Goal: Information Seeking & Learning: Learn about a topic

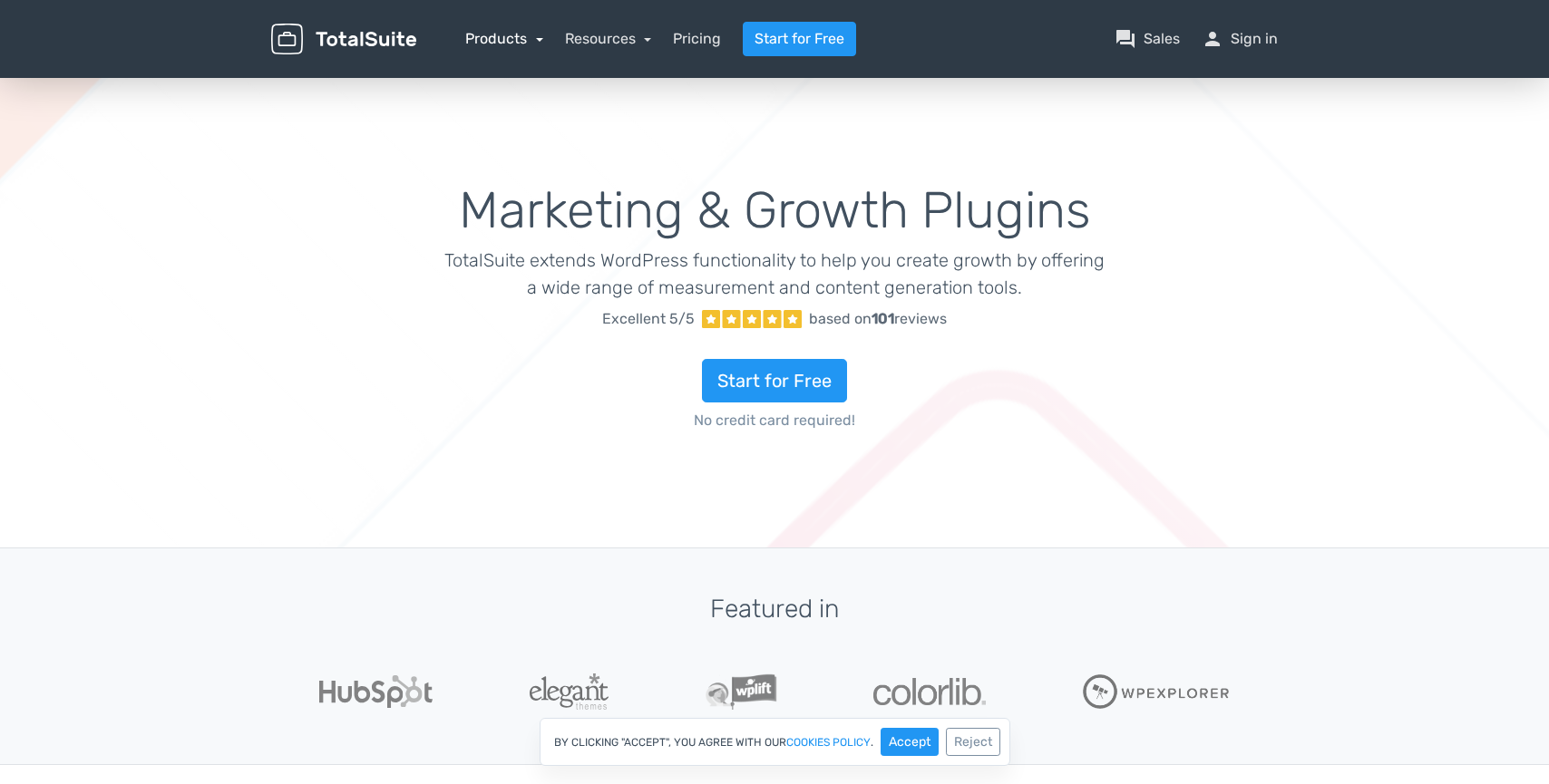
click at [524, 44] on link "Products" at bounding box center [504, 38] width 78 height 17
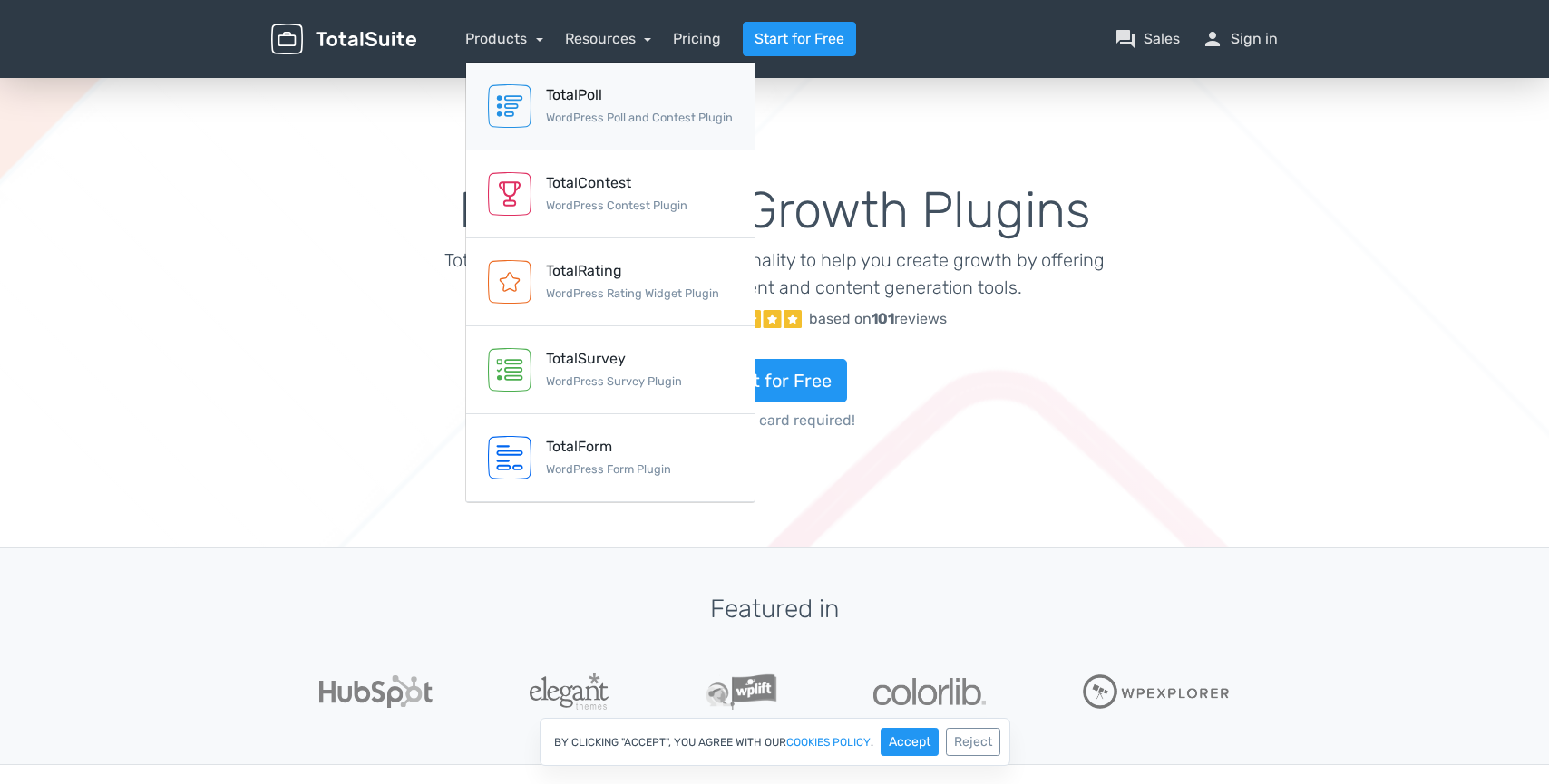
click at [597, 117] on small "WordPress Poll and Contest Plugin" at bounding box center [639, 117] width 187 height 14
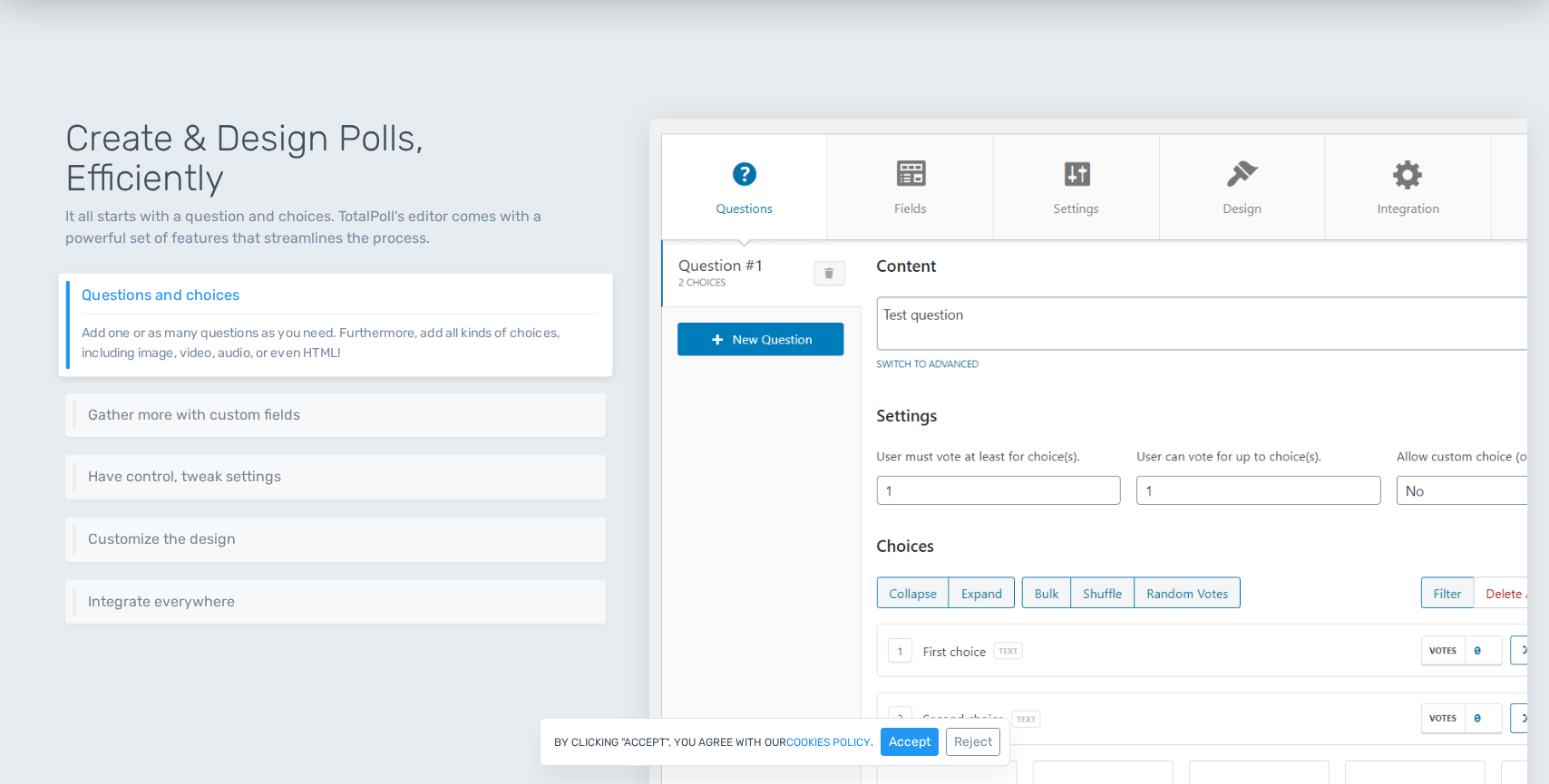
scroll to position [725, 0]
click at [281, 427] on div "Gather more with custom fields Add custom fields to gather more information abo…" at bounding box center [336, 415] width 554 height 45
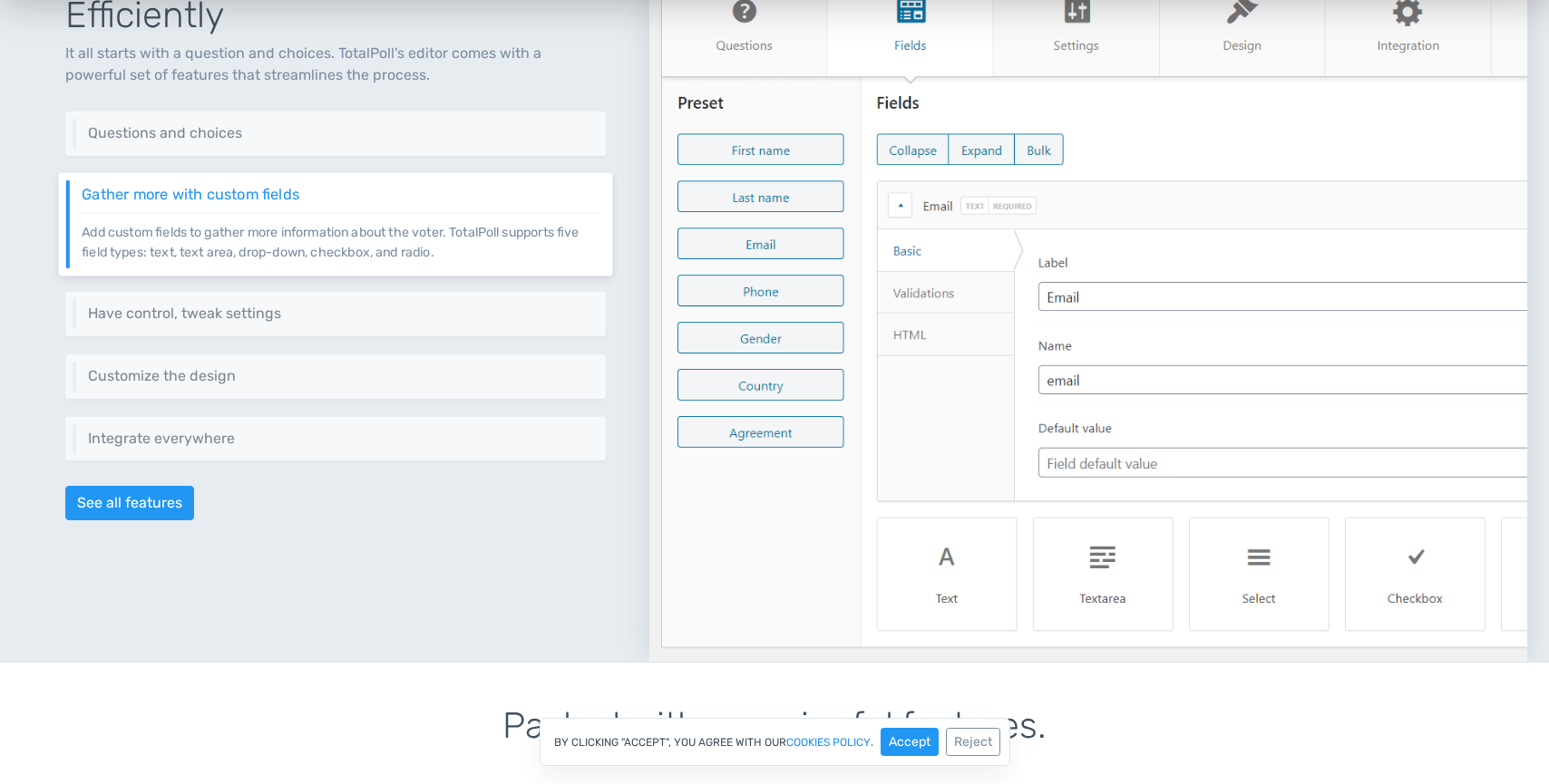
scroll to position [906, 0]
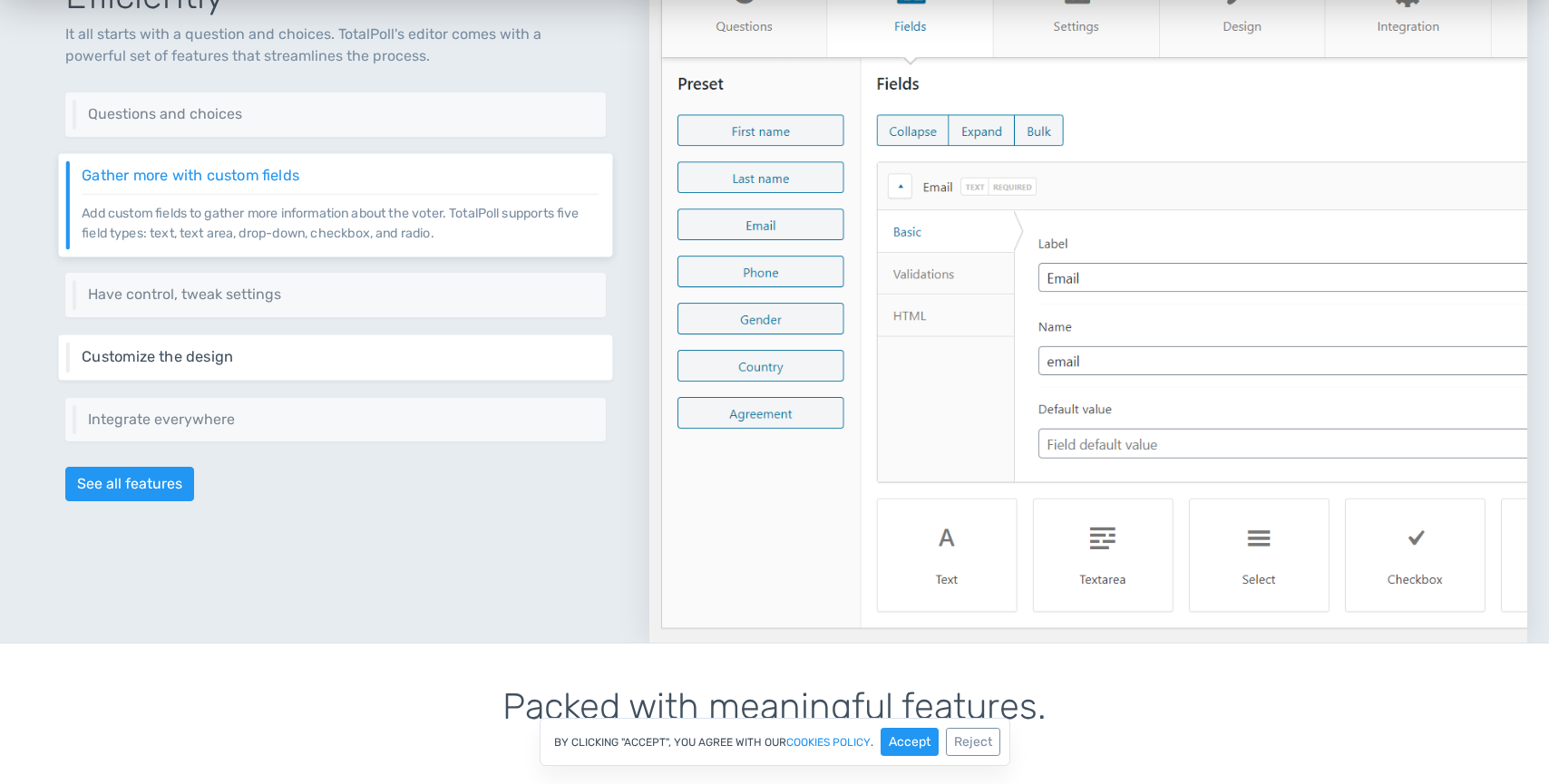
click at [329, 359] on h6 "Customize the design" at bounding box center [340, 358] width 517 height 16
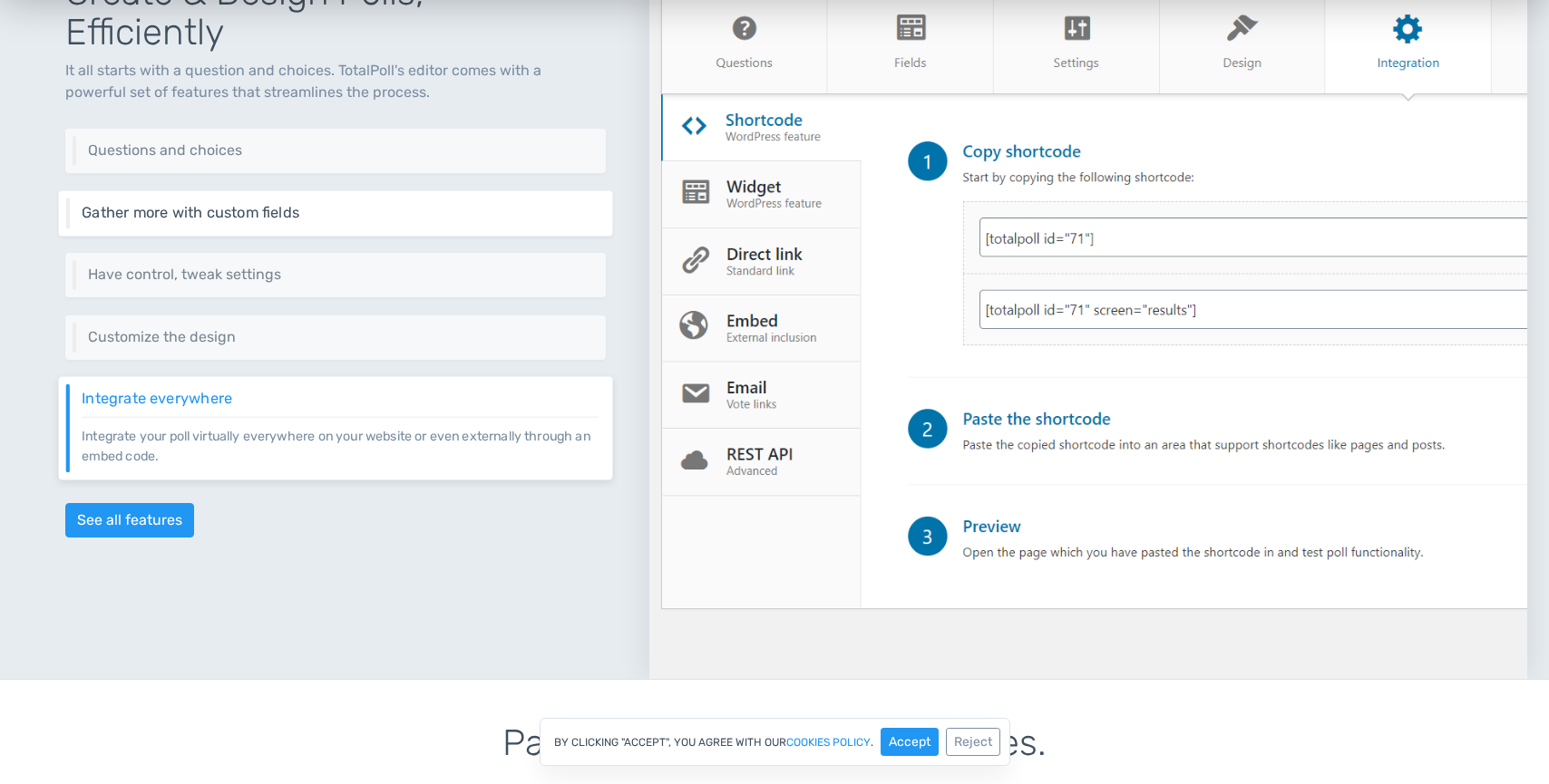
scroll to position [816, 0]
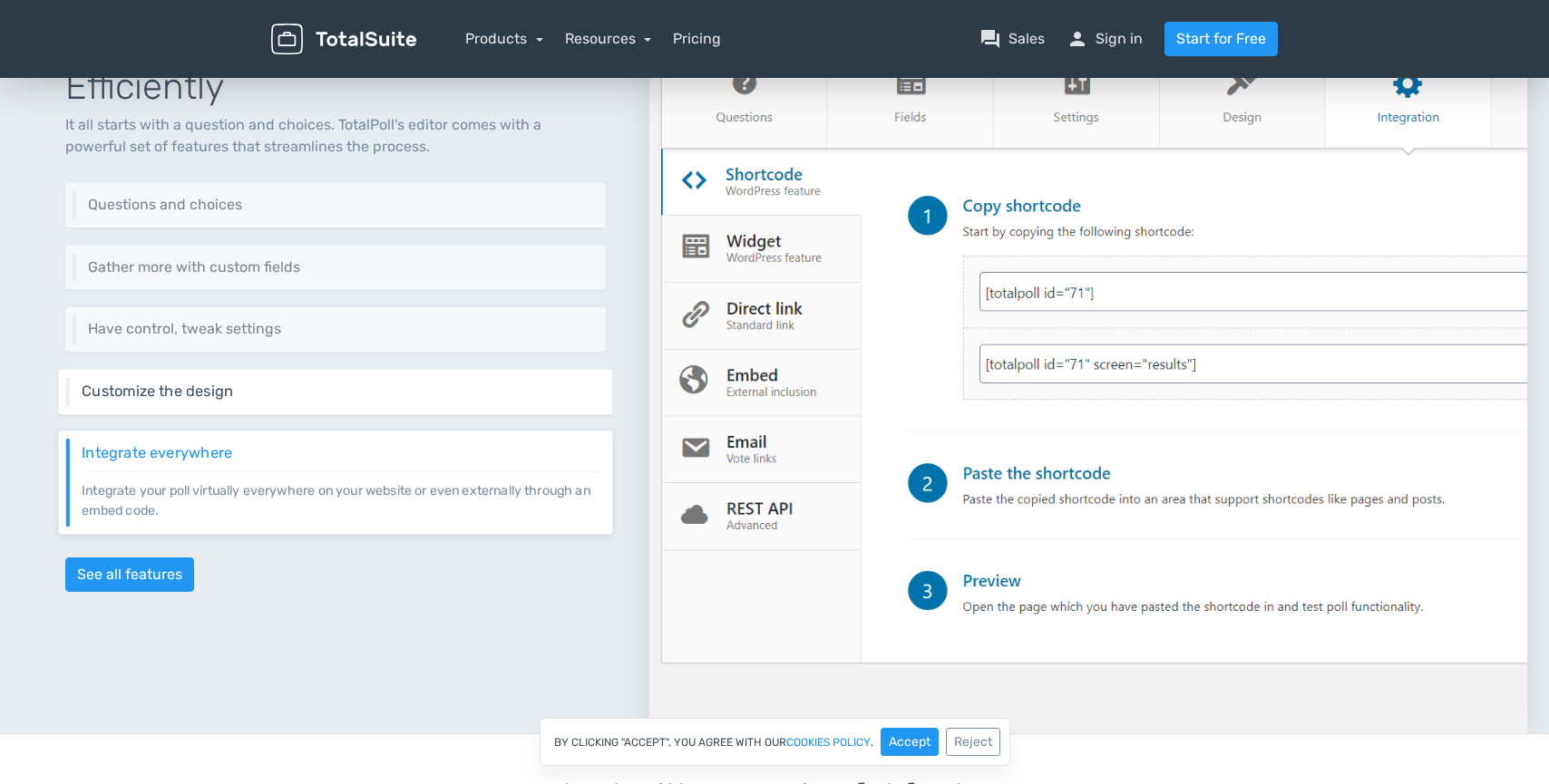
click at [350, 393] on h6 "Customize the design" at bounding box center [340, 392] width 517 height 16
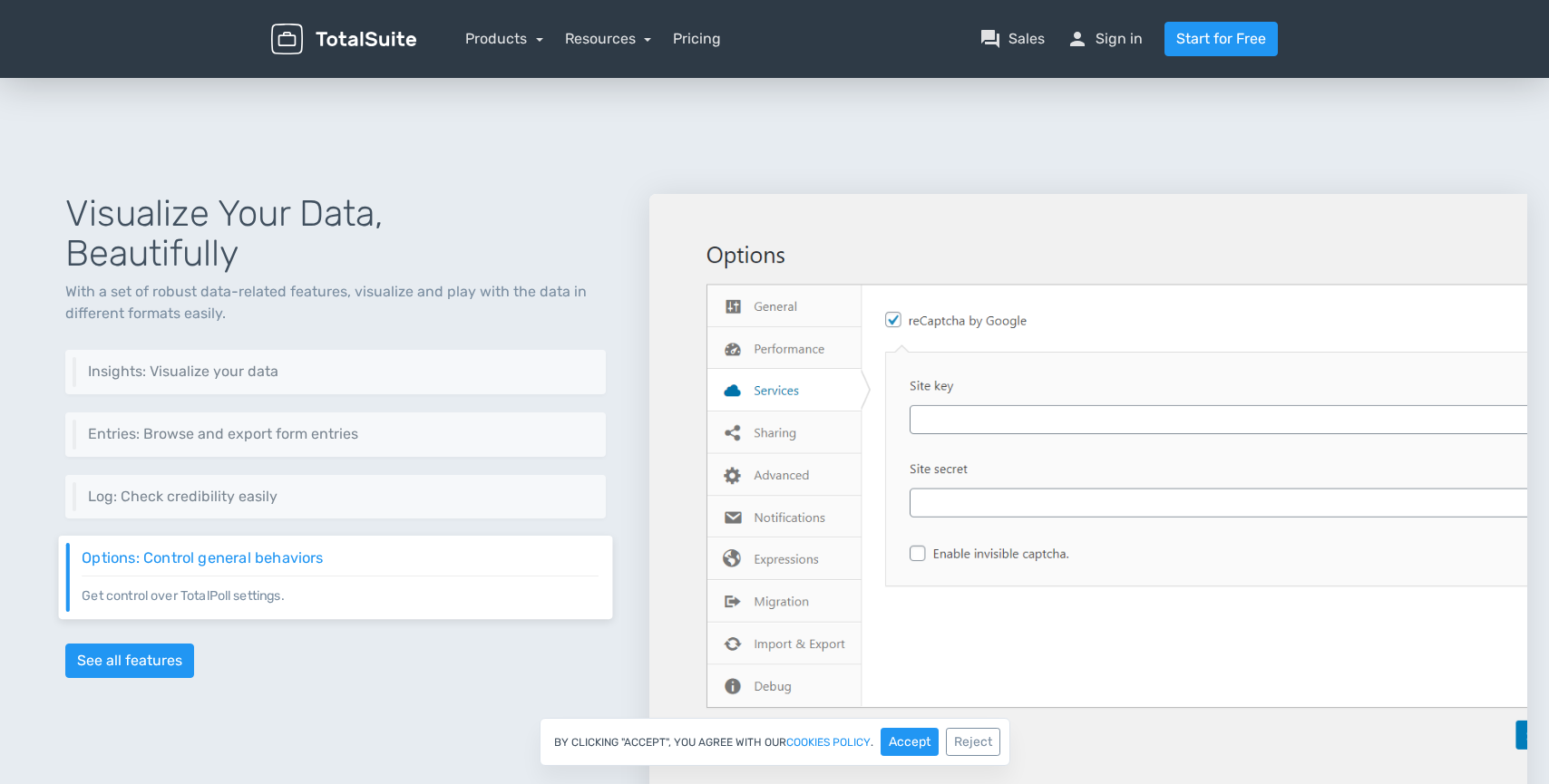
scroll to position [1994, 0]
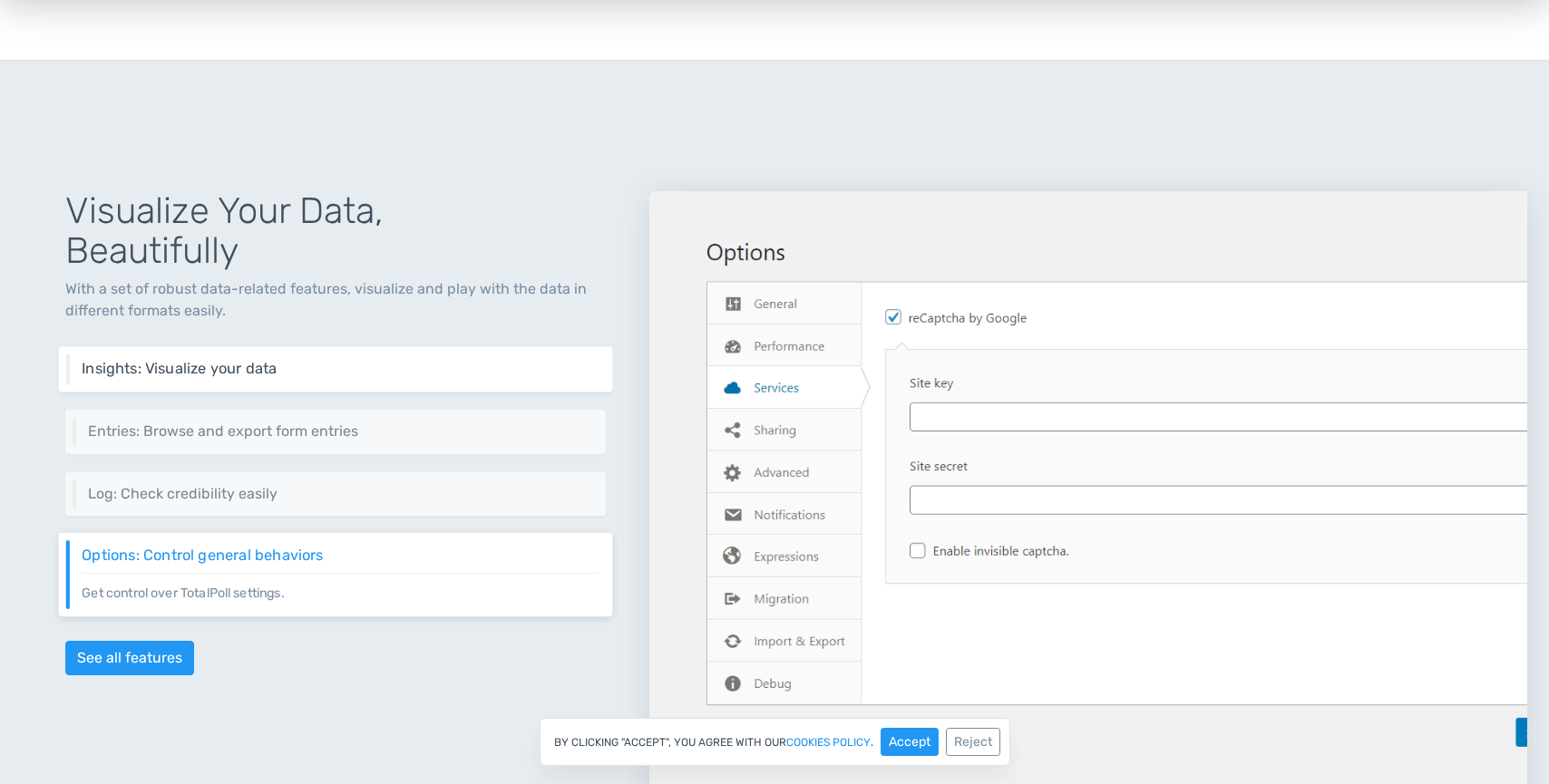
click at [253, 381] on div "Insights: Visualize your data Visualize your poll's data in an elegant way incl…" at bounding box center [336, 370] width 554 height 45
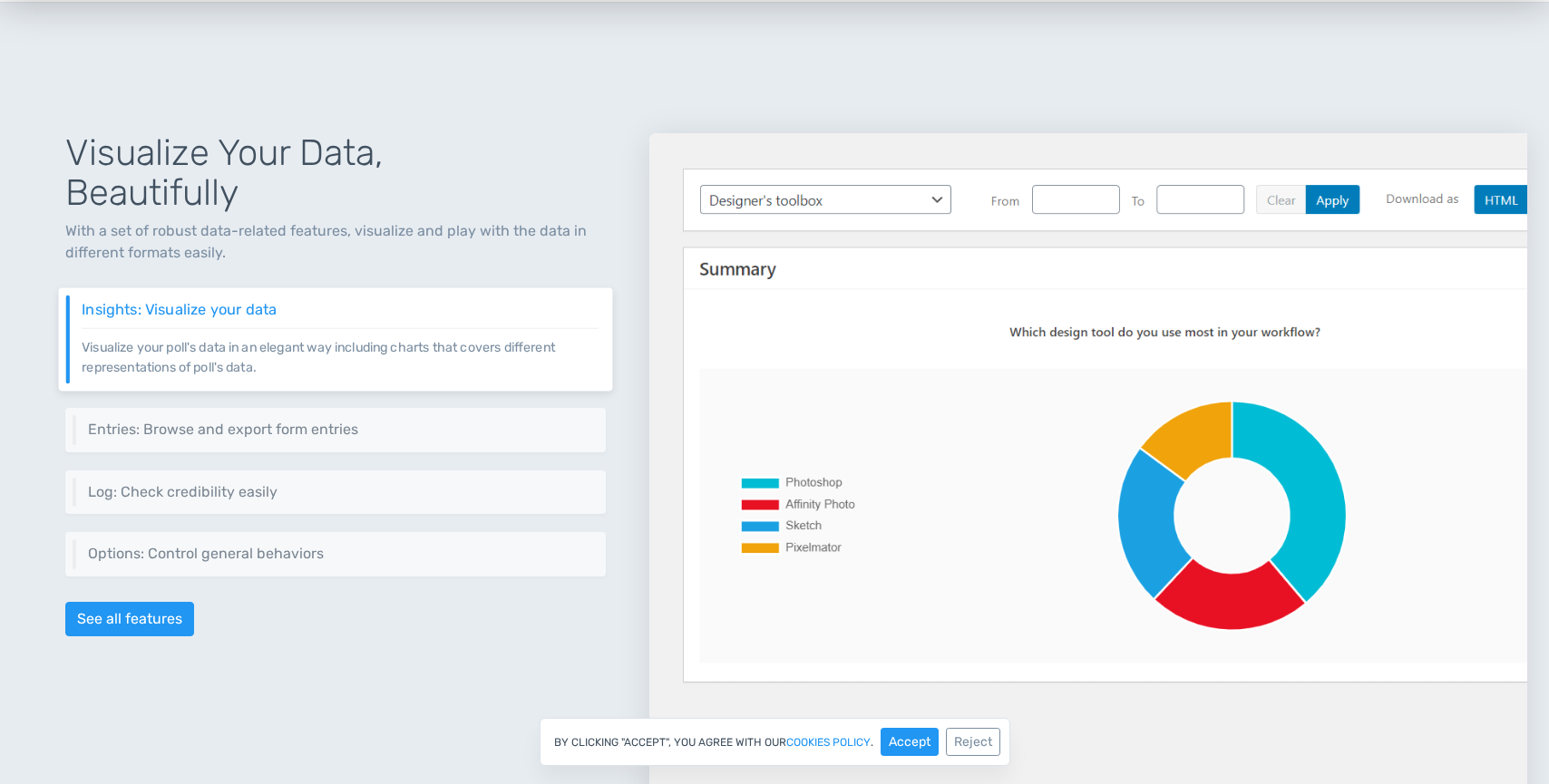
scroll to position [2175, 0]
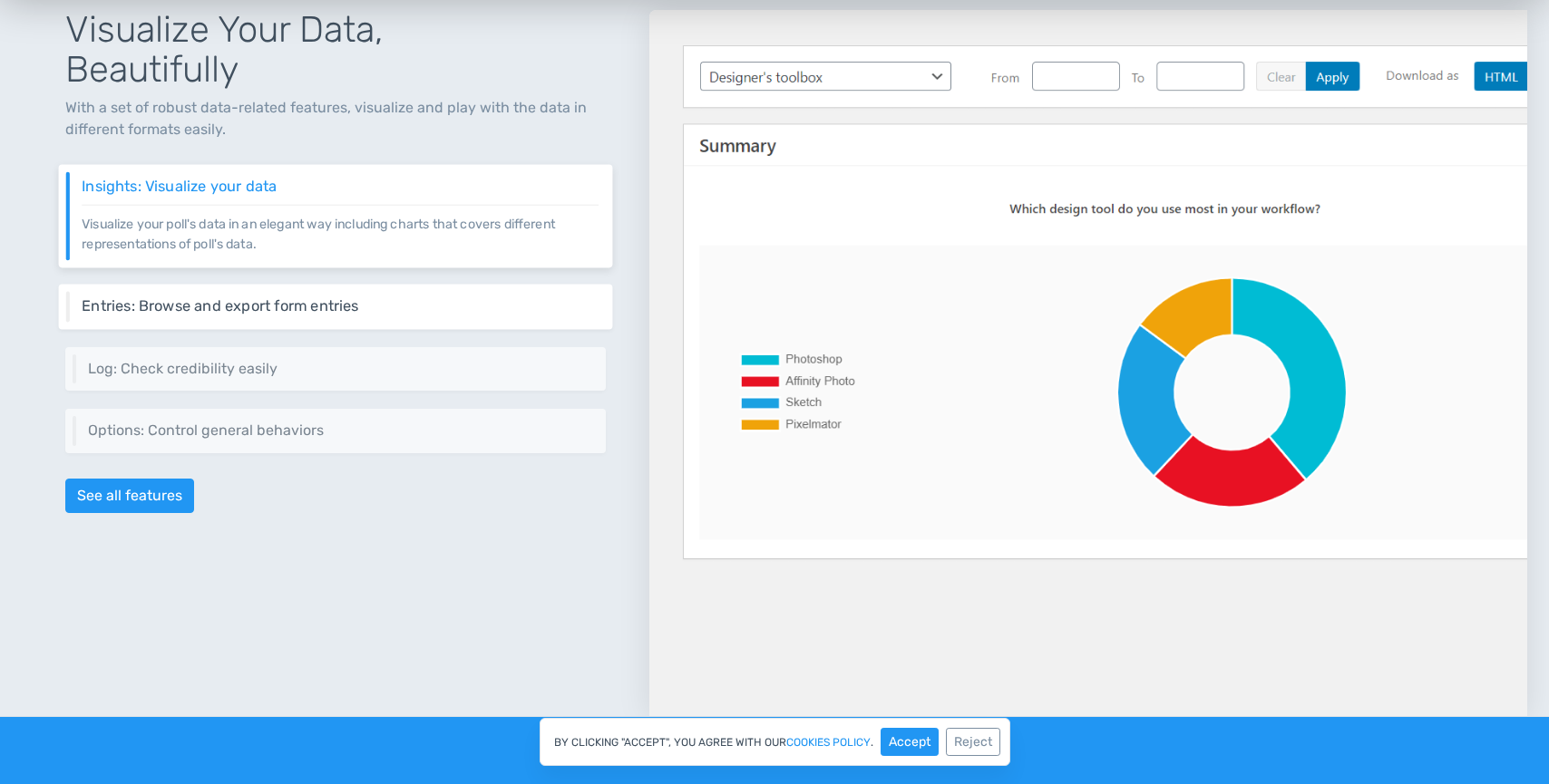
click at [323, 299] on h6 "Entries: Browse and export form entries" at bounding box center [340, 307] width 517 height 16
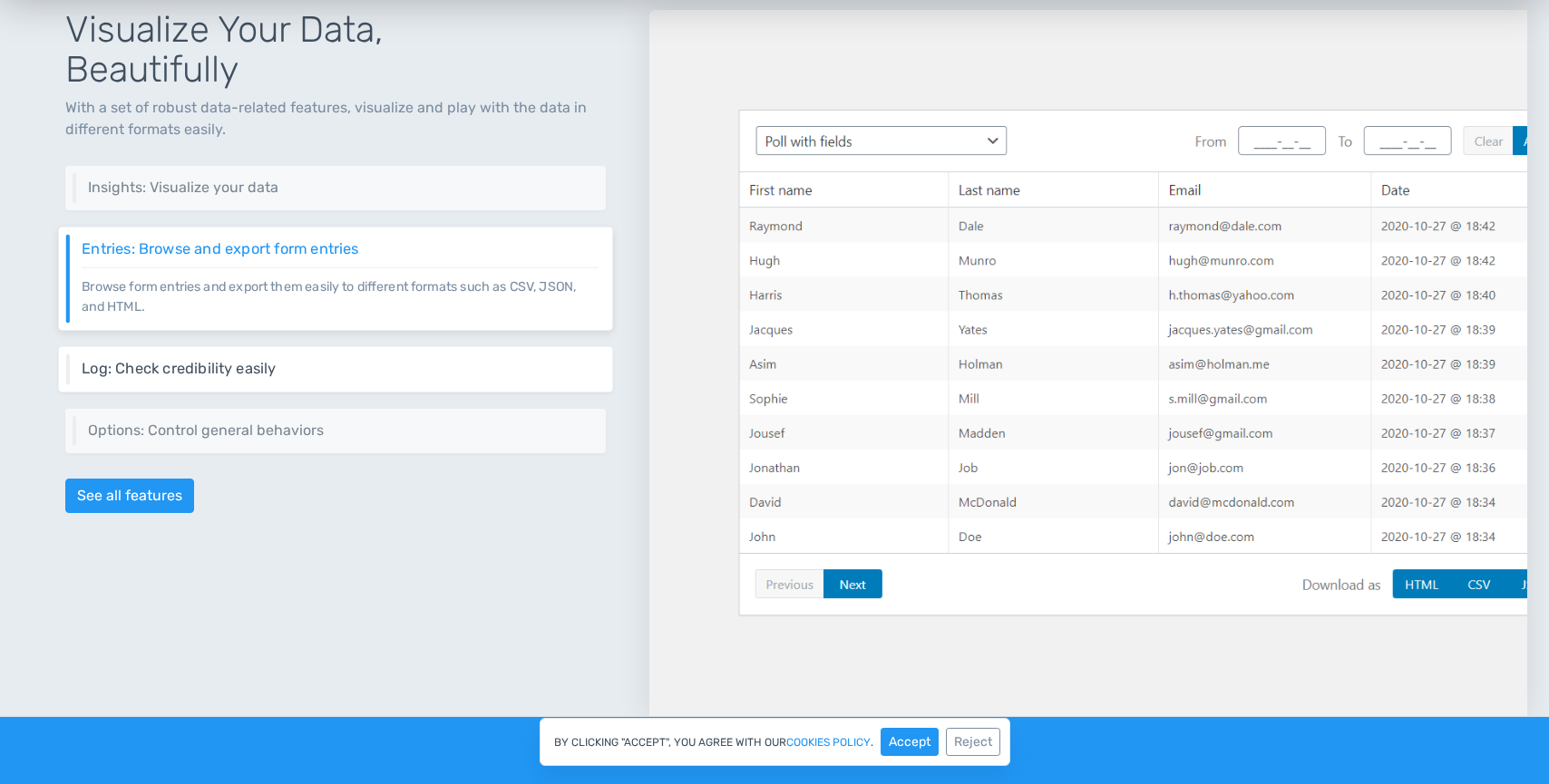
click at [335, 358] on div "Log: Check credibility easily Every vote request is logged with all details, in…" at bounding box center [336, 369] width 554 height 45
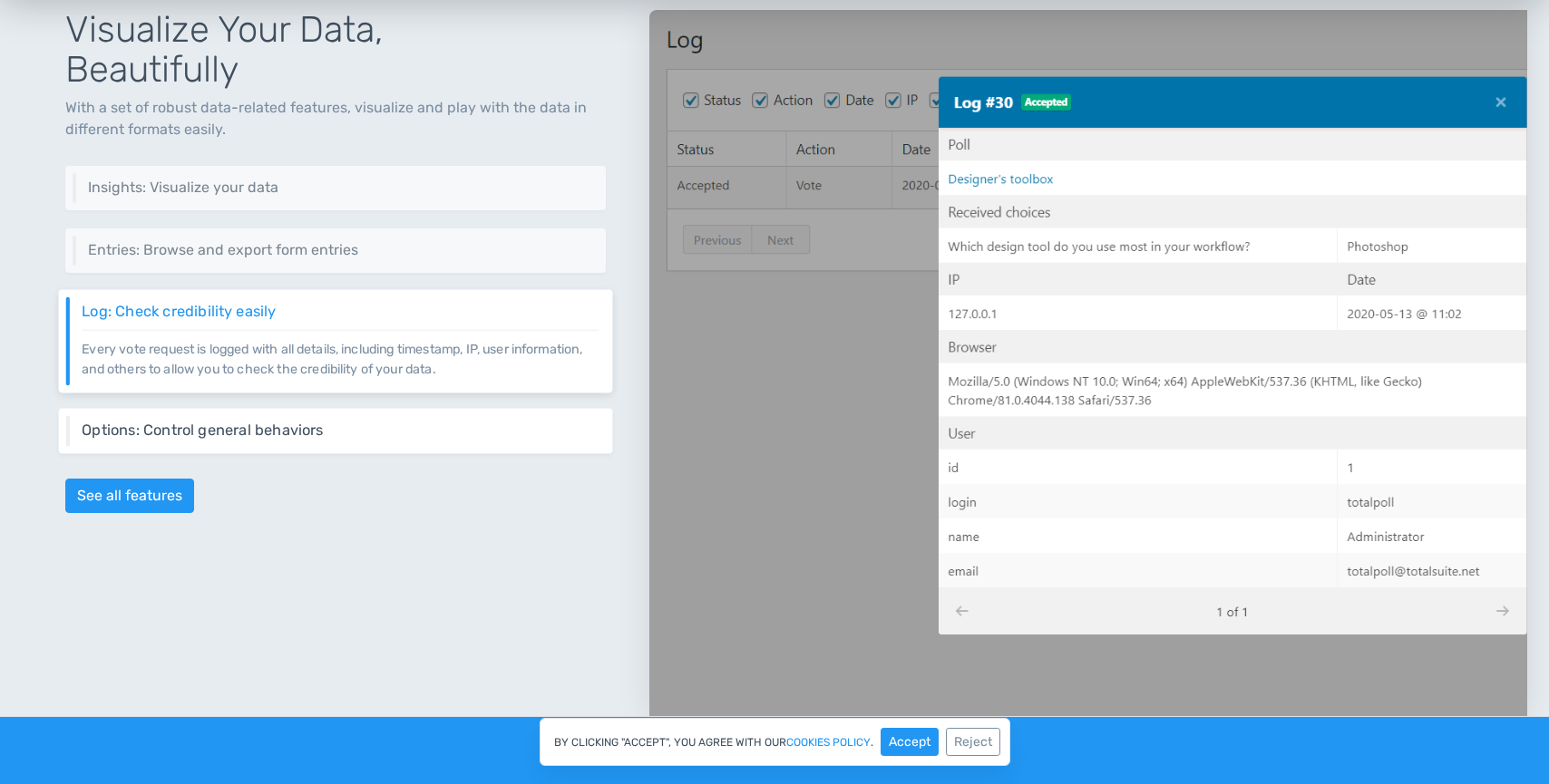
click at [321, 425] on h6 "Options: Control general behaviors" at bounding box center [340, 430] width 517 height 16
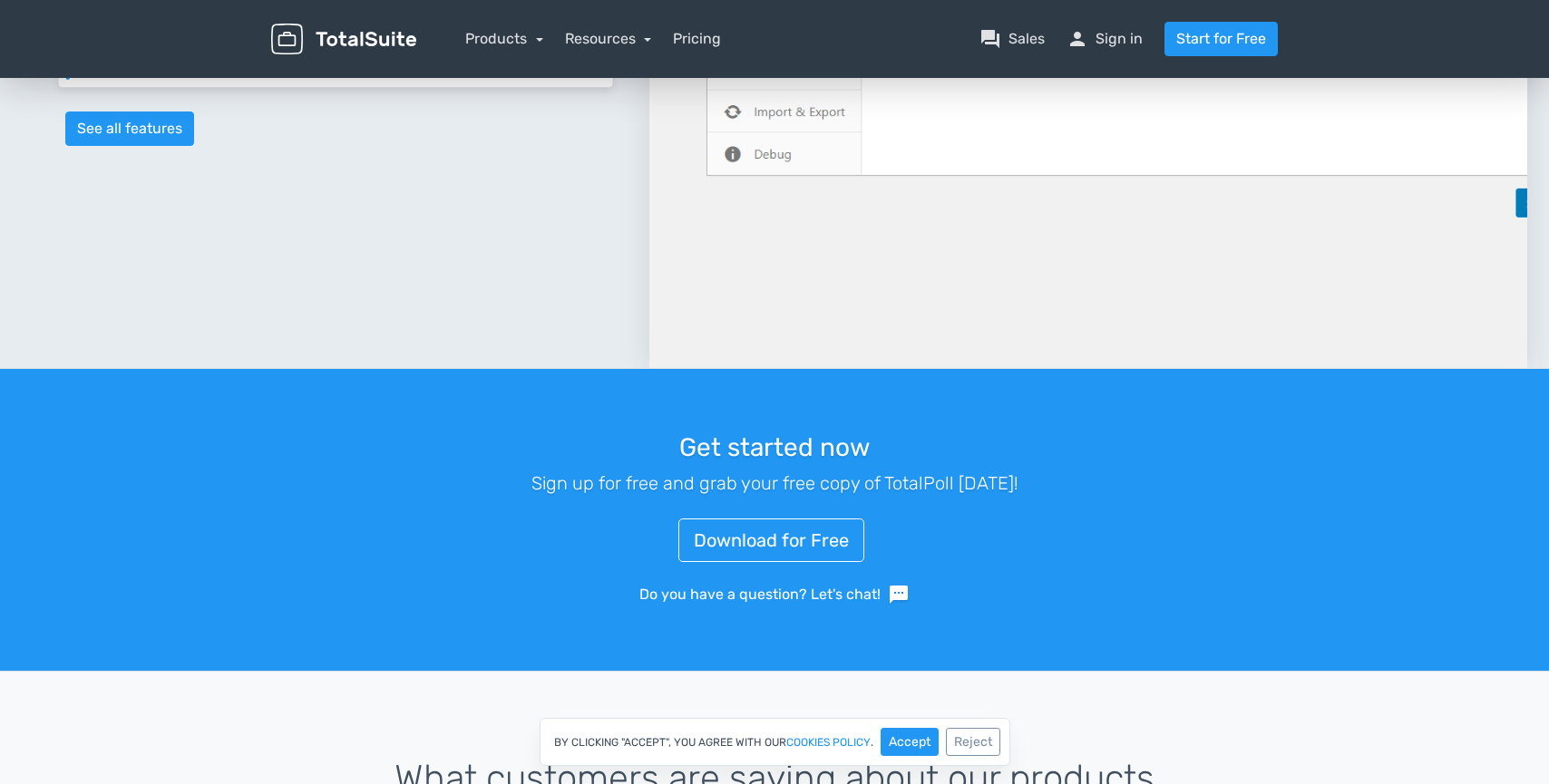
scroll to position [0, 0]
